Goal: Information Seeking & Learning: Learn about a topic

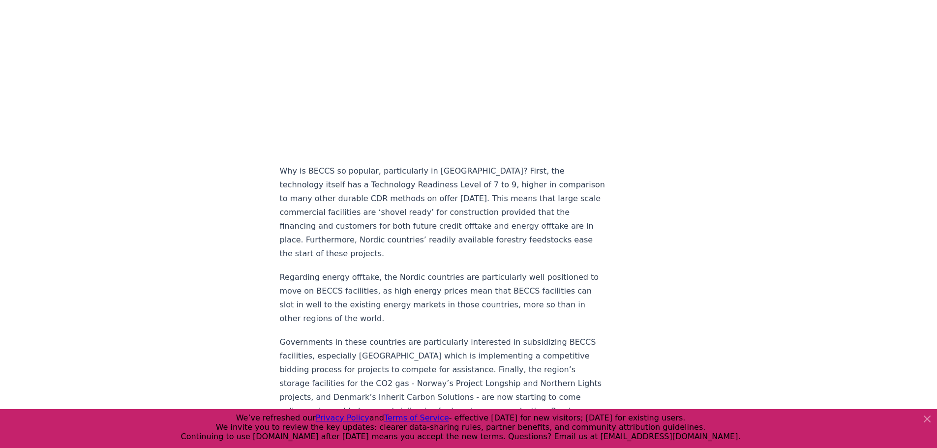
scroll to position [1186, 0]
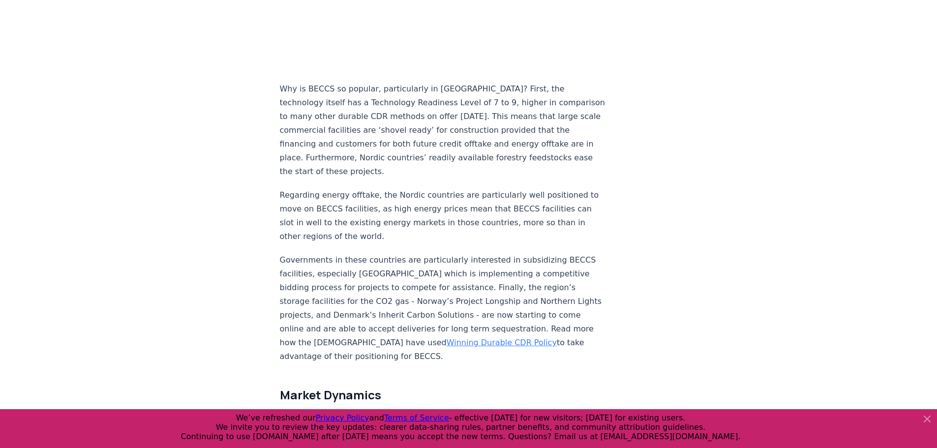
click at [455, 338] on link "Winning Durable CDR Policy" at bounding box center [502, 342] width 110 height 9
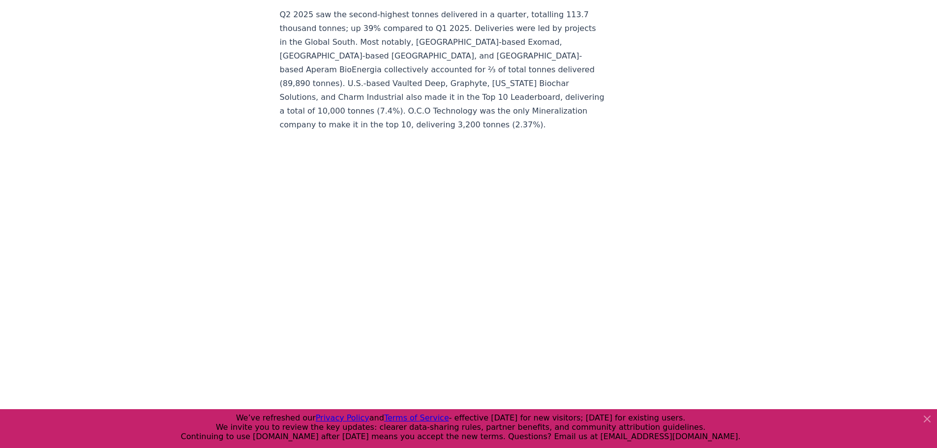
scroll to position [4244, 0]
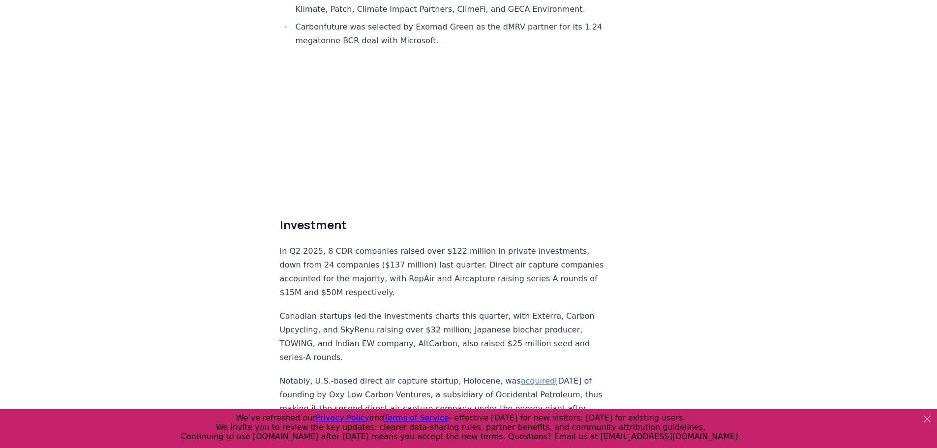
scroll to position [5802, 0]
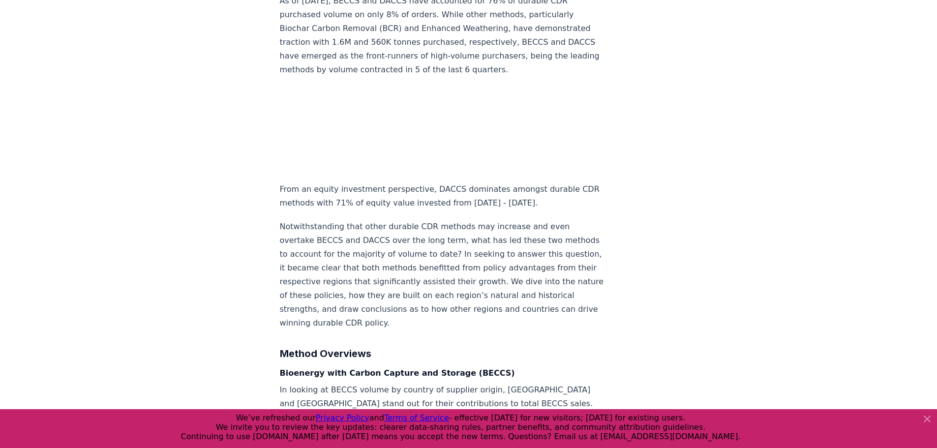
scroll to position [911, 0]
